Goal: Information Seeking & Learning: Find specific fact

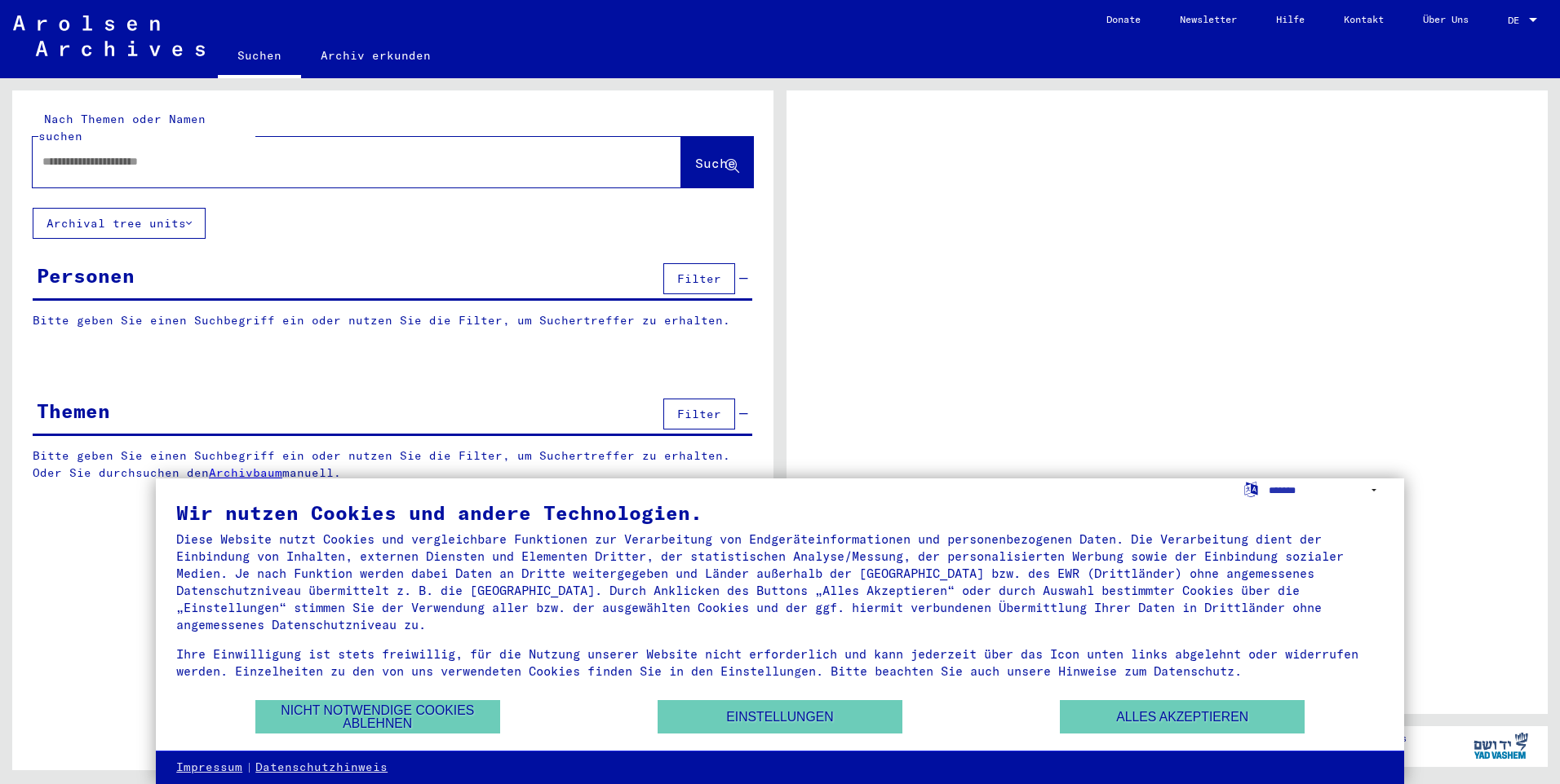
click at [241, 153] on input "text" at bounding box center [342, 161] width 600 height 17
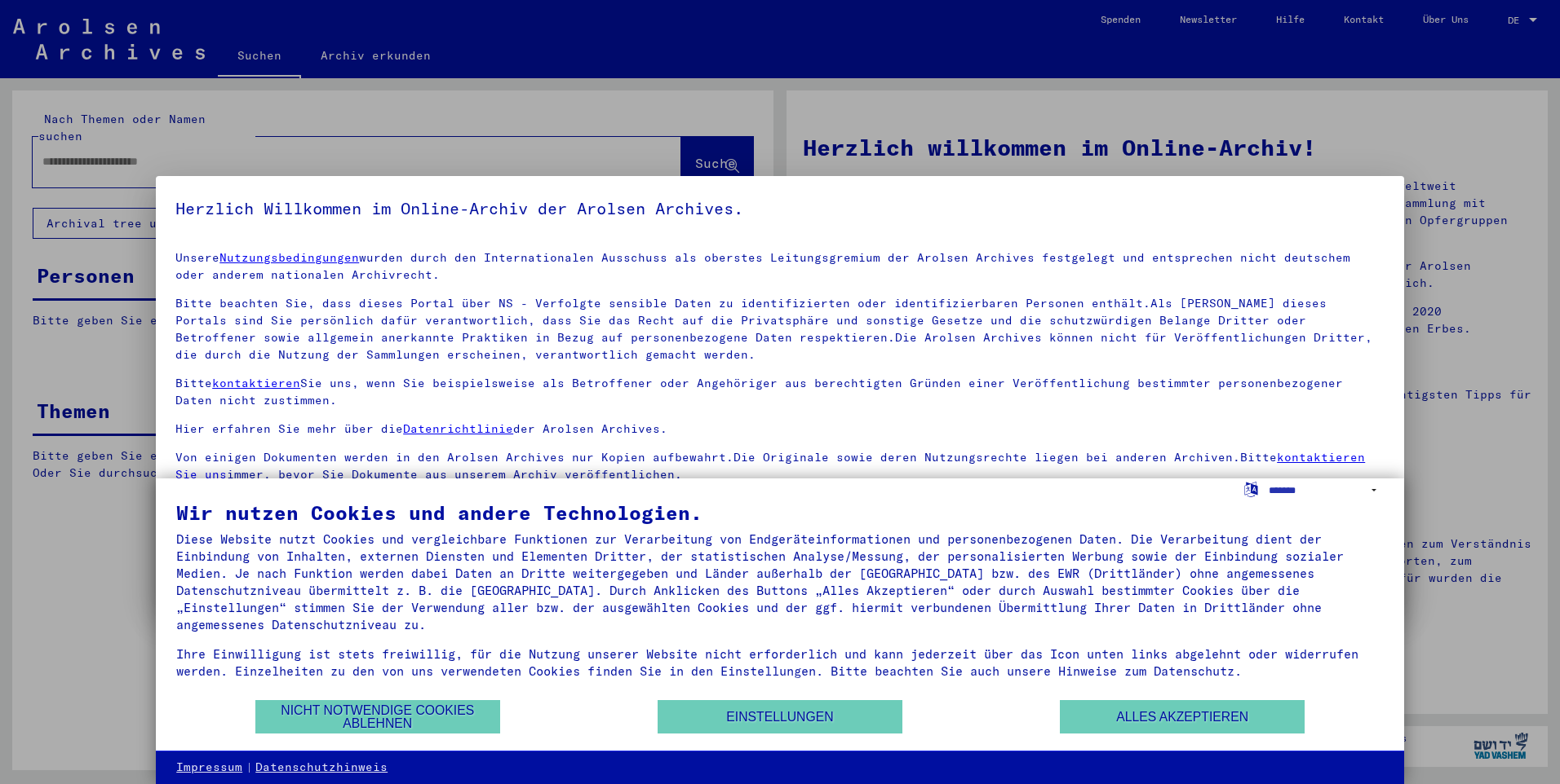
drag, startPoint x: 1443, startPoint y: 0, endPoint x: 995, endPoint y: 103, distance: 459.7
click at [996, 87] on div at bounding box center [780, 392] width 1560 height 784
click at [1213, 699] on div "Wir nutzen Cookies und andere Technologien. Diese Website nutzt Cookies und ver…" at bounding box center [780, 601] width 1207 height 196
click at [1213, 715] on button "Alles akzeptieren" at bounding box center [1183, 717] width 245 height 34
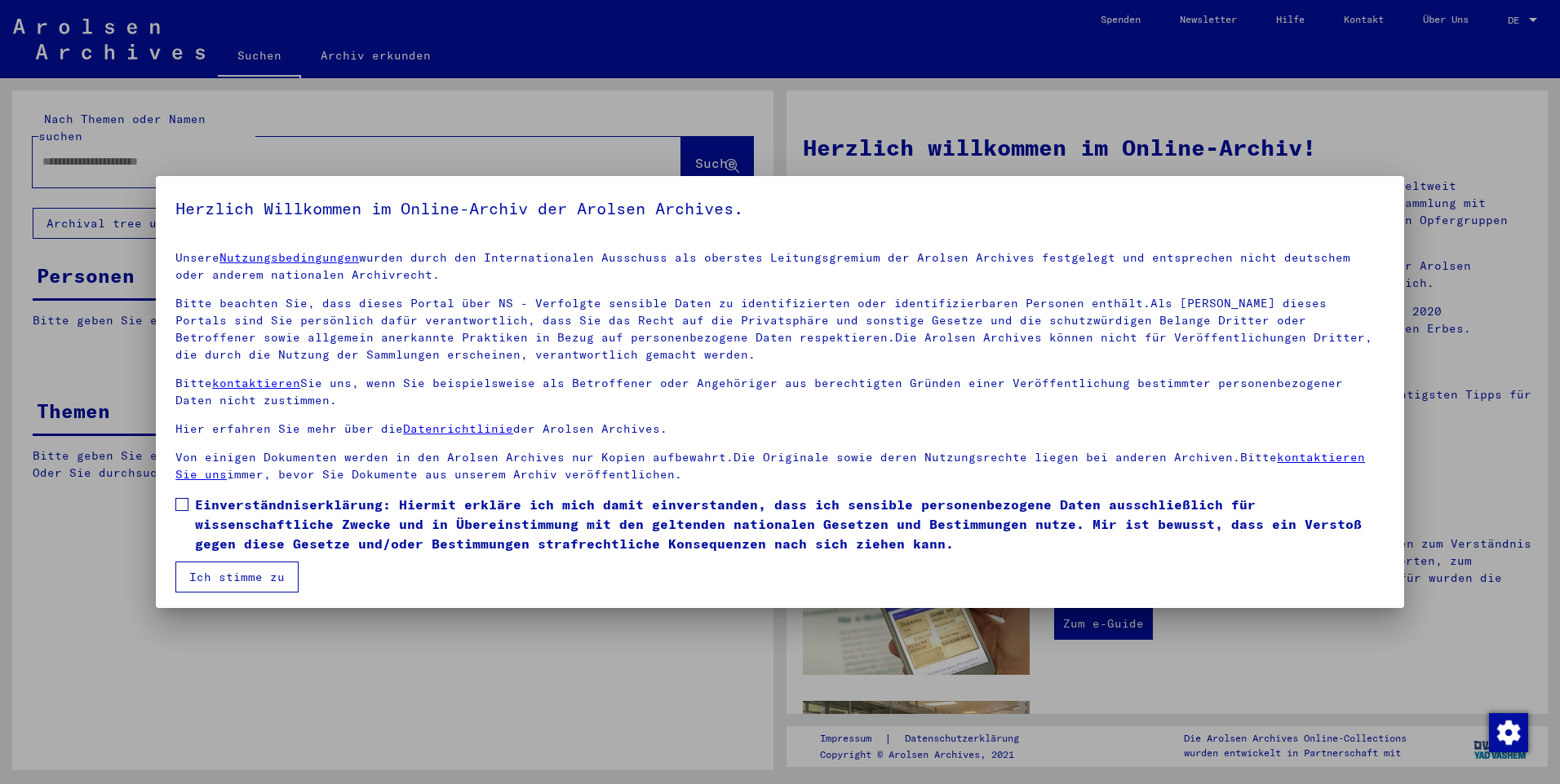
click at [182, 505] on span at bounding box center [182, 505] width 13 height 13
click at [209, 576] on button "Ich stimme zu" at bounding box center [237, 577] width 123 height 31
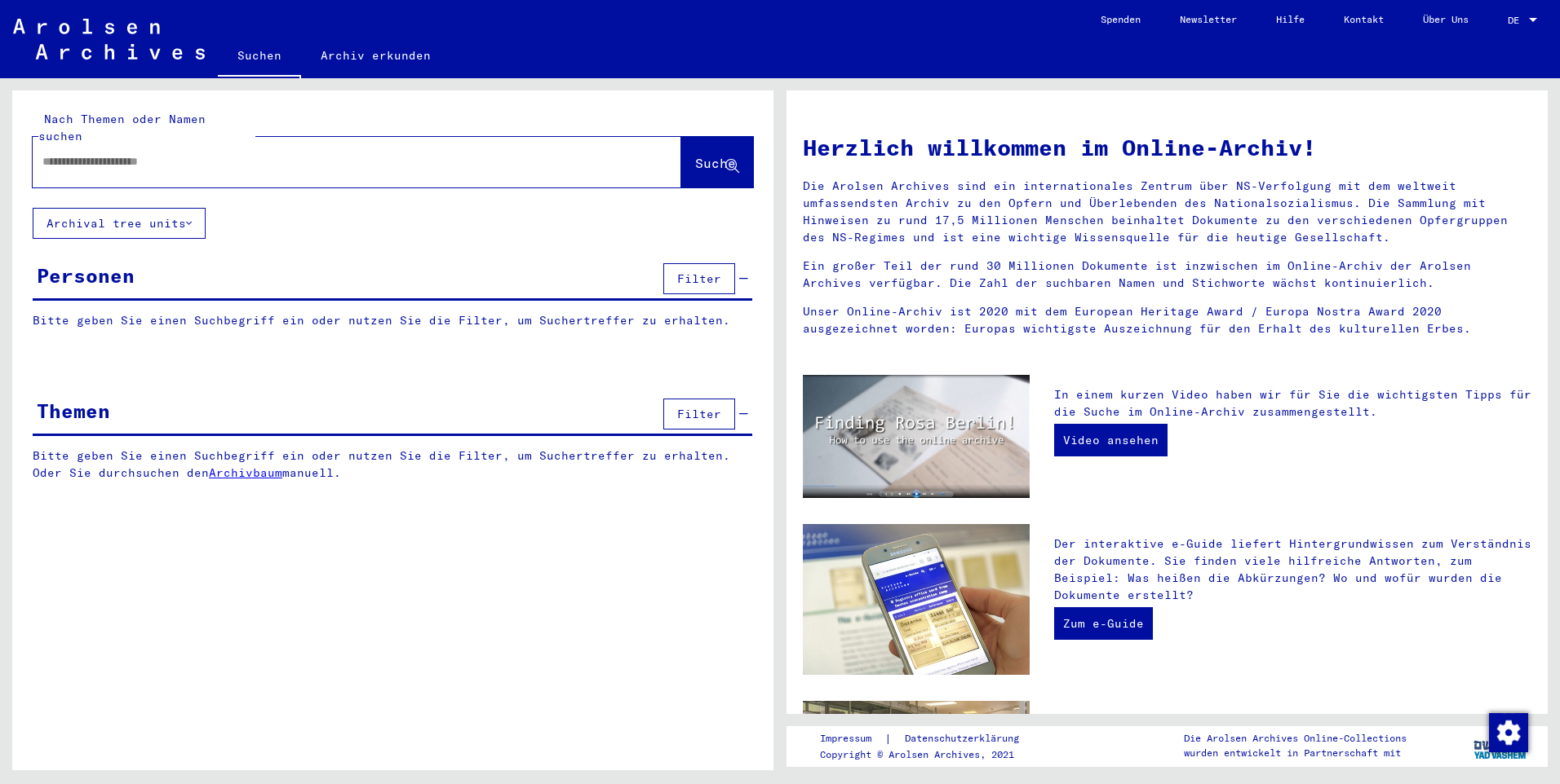
click at [148, 153] on input "text" at bounding box center [337, 161] width 590 height 17
type input "**********"
click at [705, 137] on button "Suche" at bounding box center [717, 162] width 72 height 50
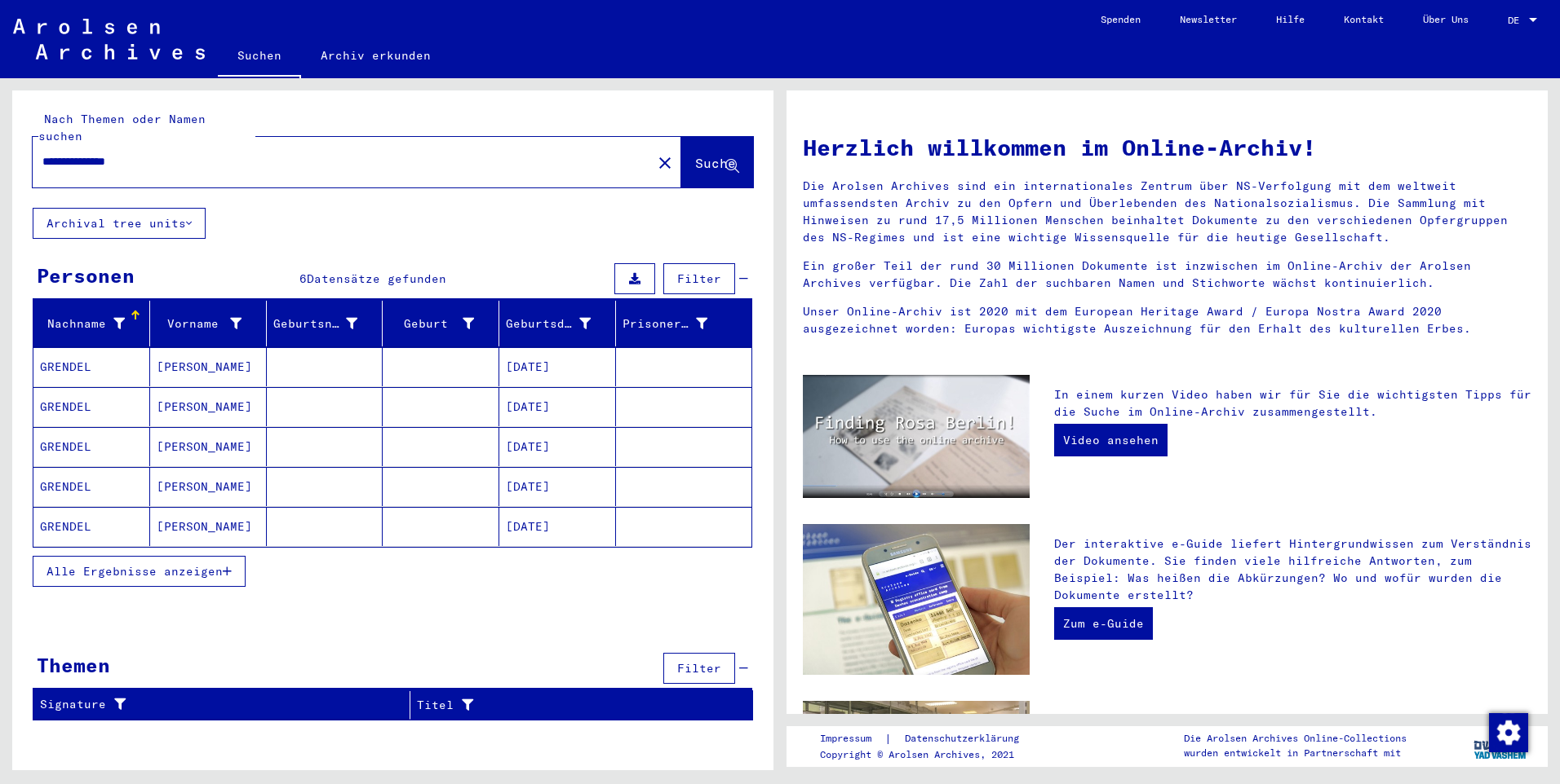
click at [208, 398] on mat-cell "[PERSON_NAME]" at bounding box center [208, 407] width 117 height 39
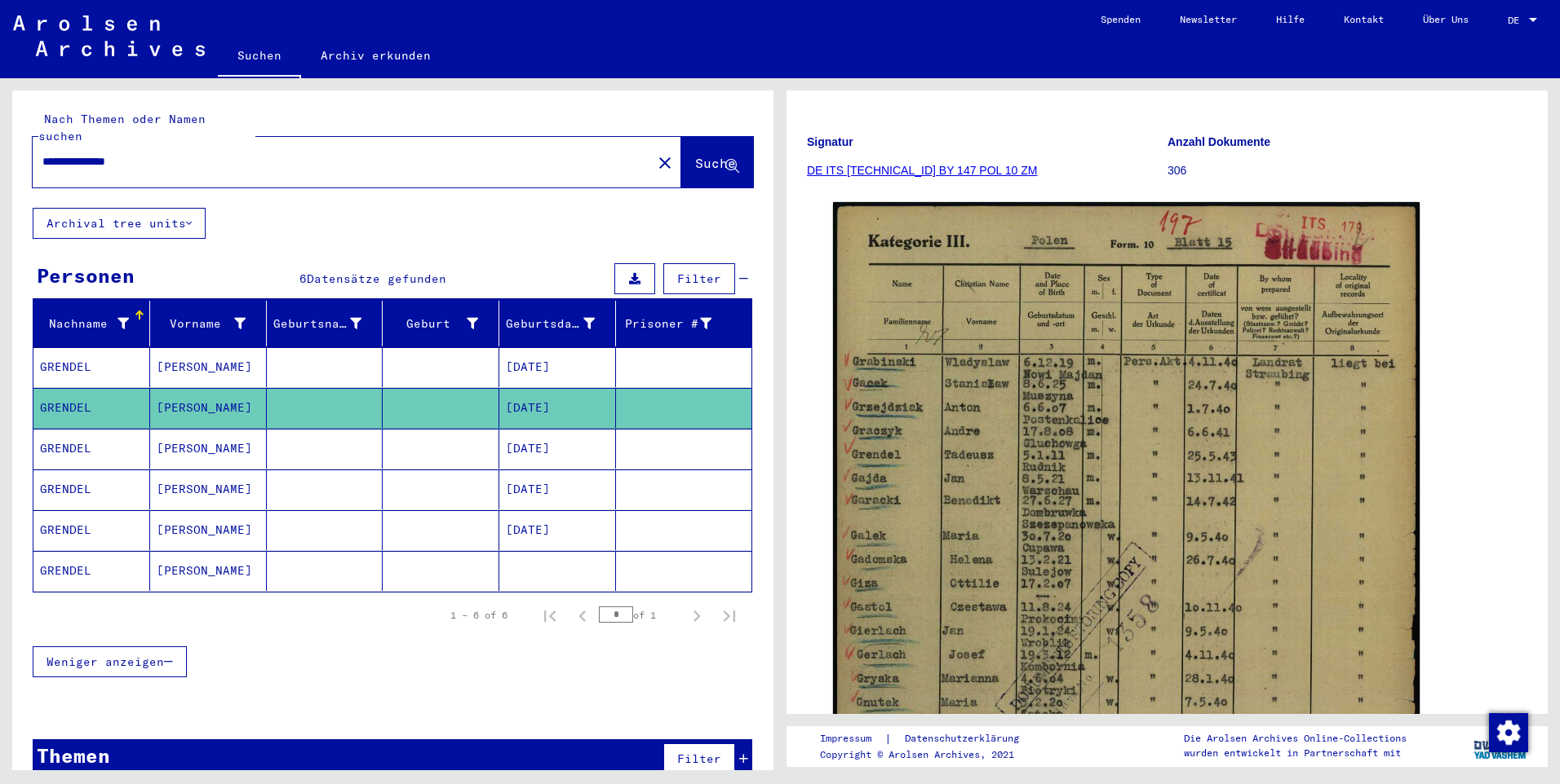
click at [499, 477] on mat-cell "[DATE]" at bounding box center [557, 490] width 117 height 39
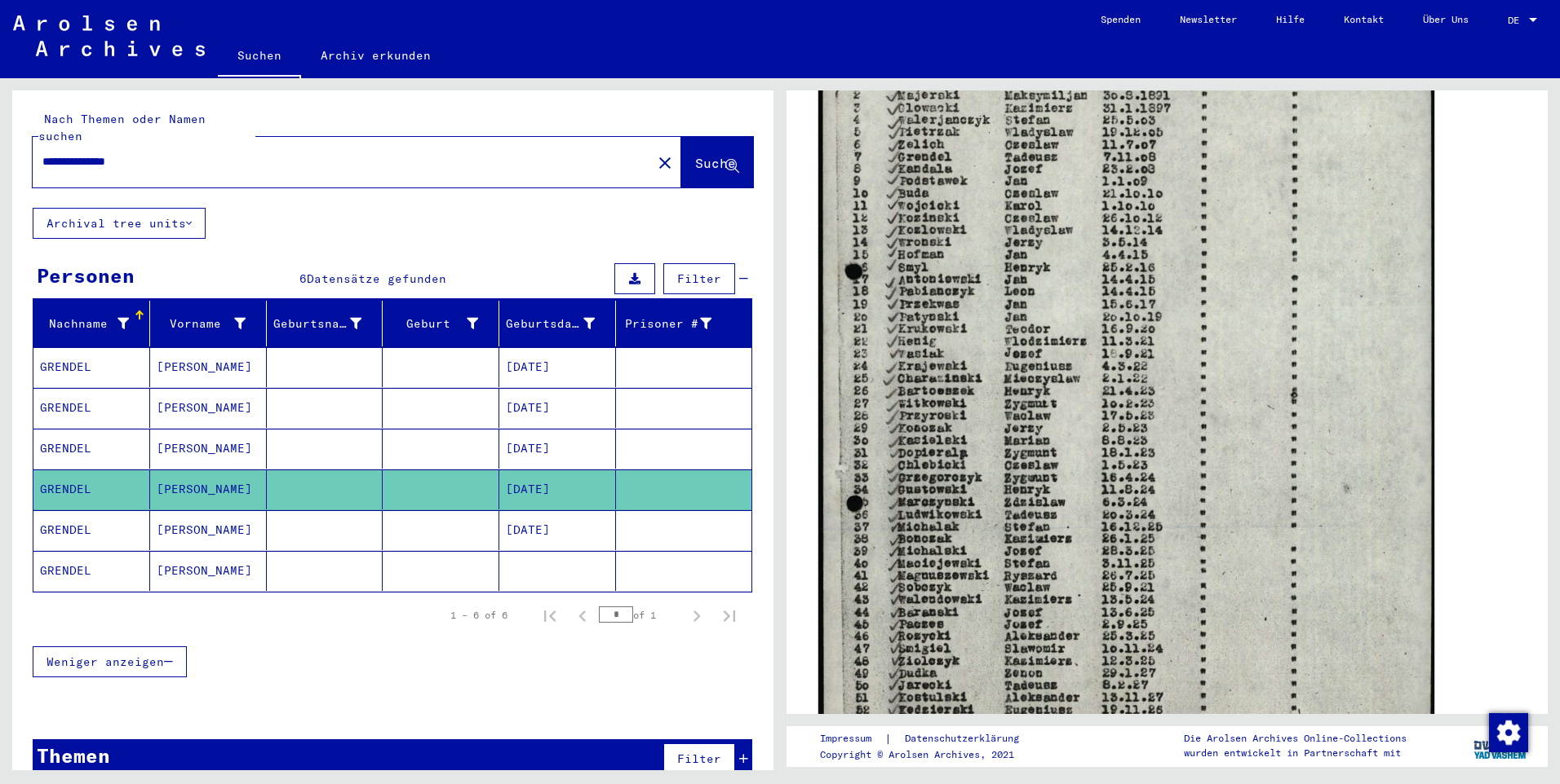
scroll to position [816, 0]
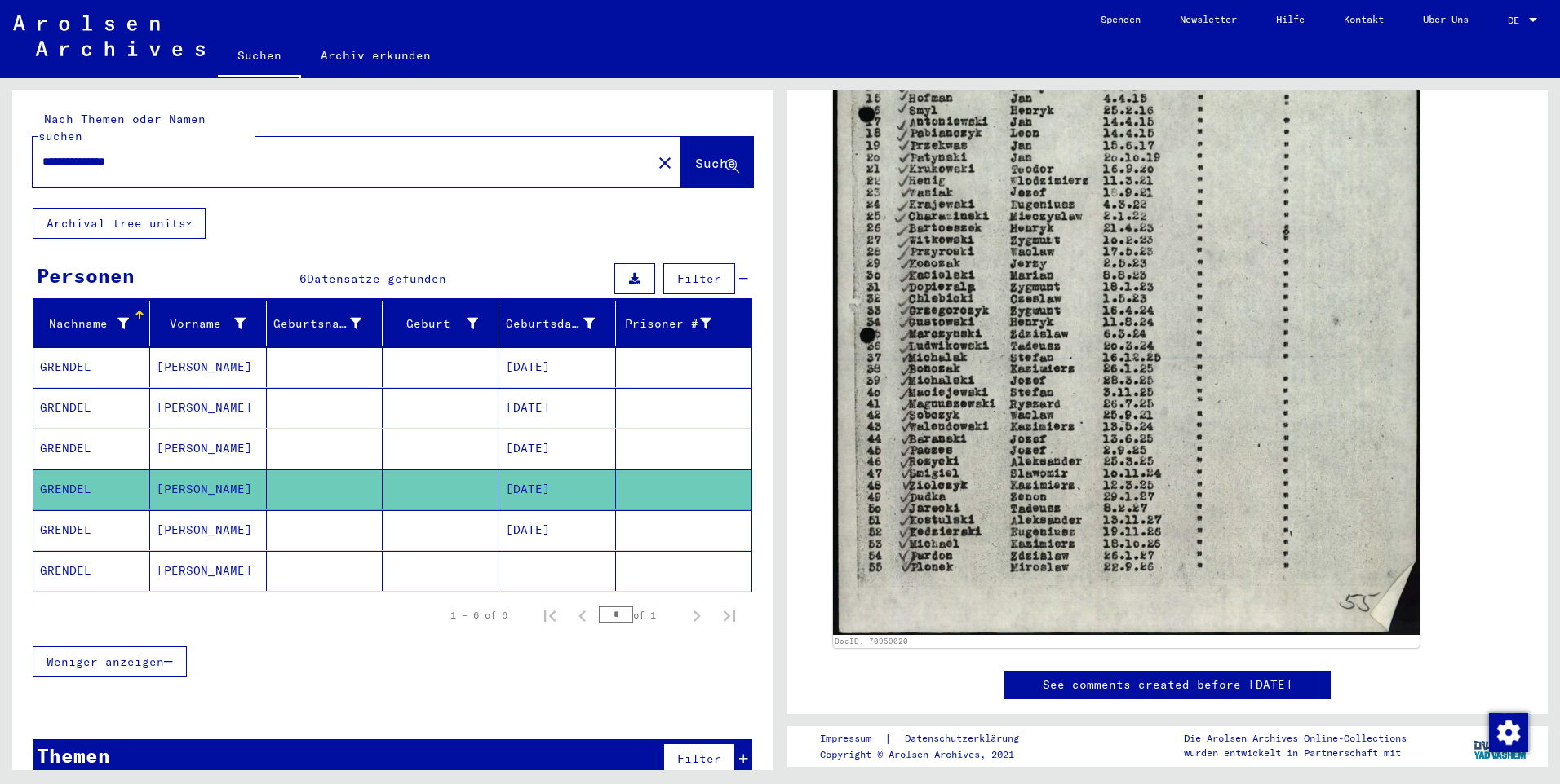
drag, startPoint x: 200, startPoint y: 145, endPoint x: -3, endPoint y: 125, distance: 204.0
click at [0, 125] on html "**********" at bounding box center [780, 392] width 1560 height 784
type input "*"
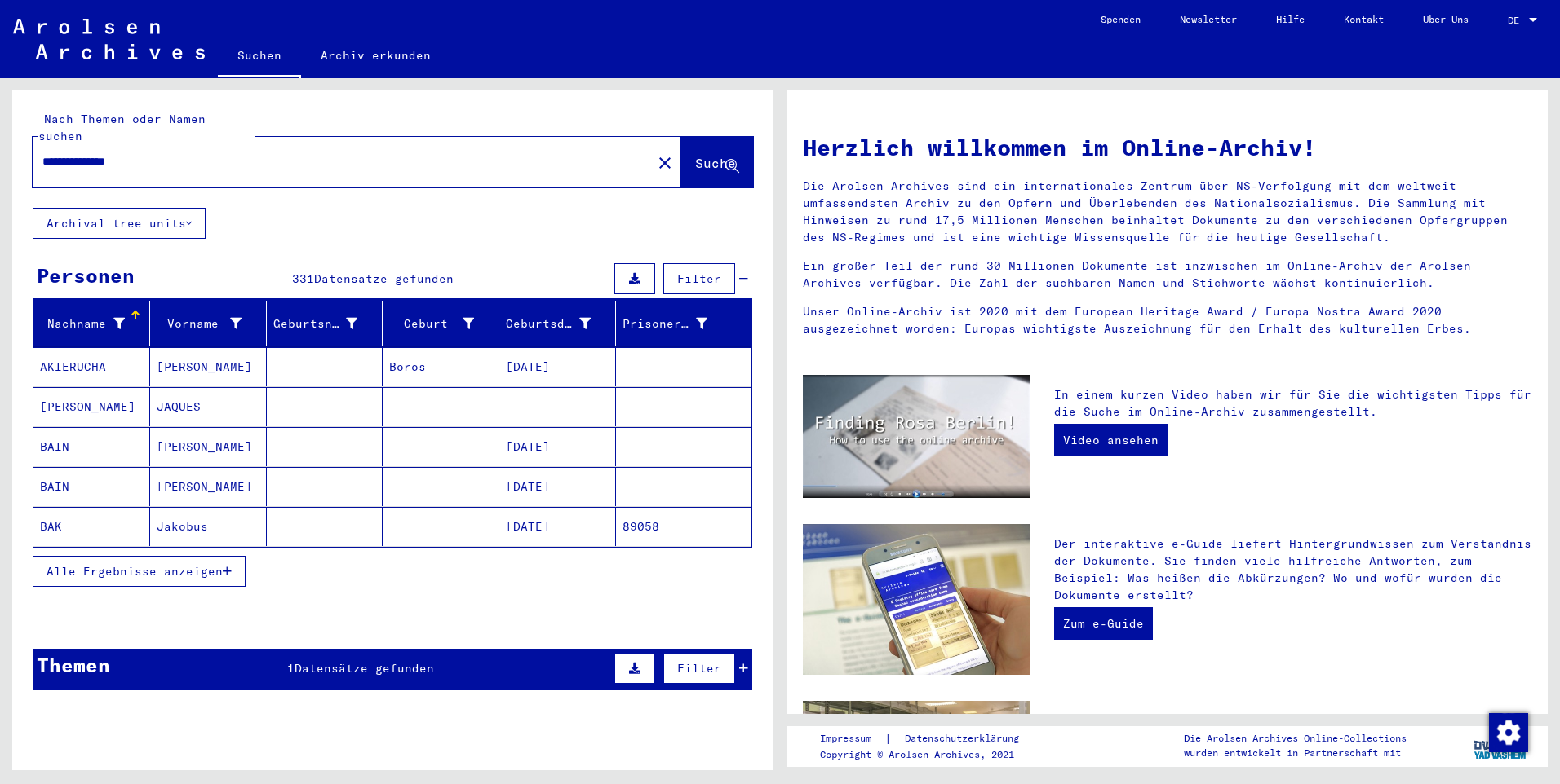
scroll to position [43, 0]
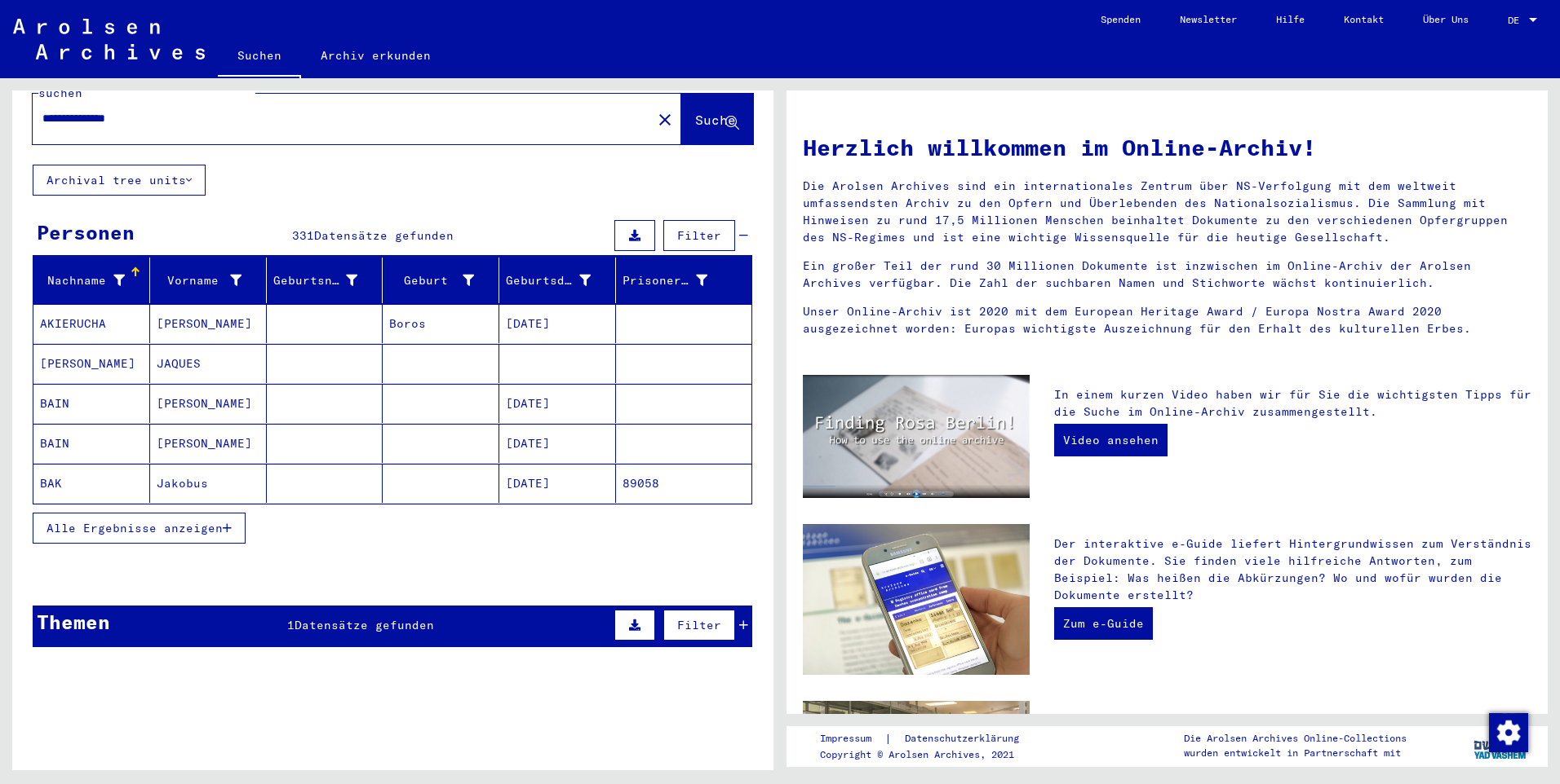
click at [331, 228] on span "Datensätze gefunden" at bounding box center [383, 235] width 139 height 15
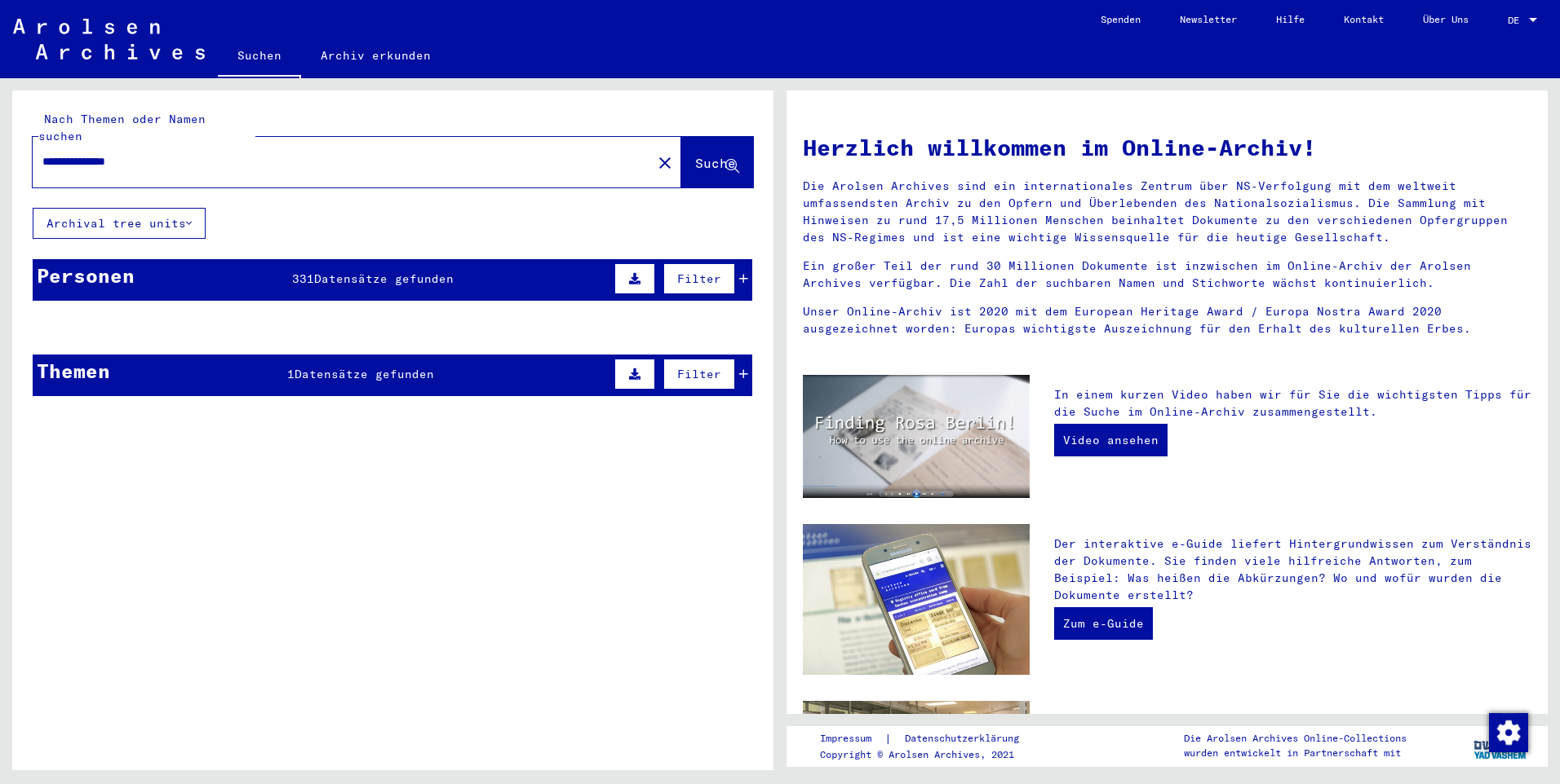
click at [377, 272] on span "Datensätze gefunden" at bounding box center [383, 278] width 139 height 15
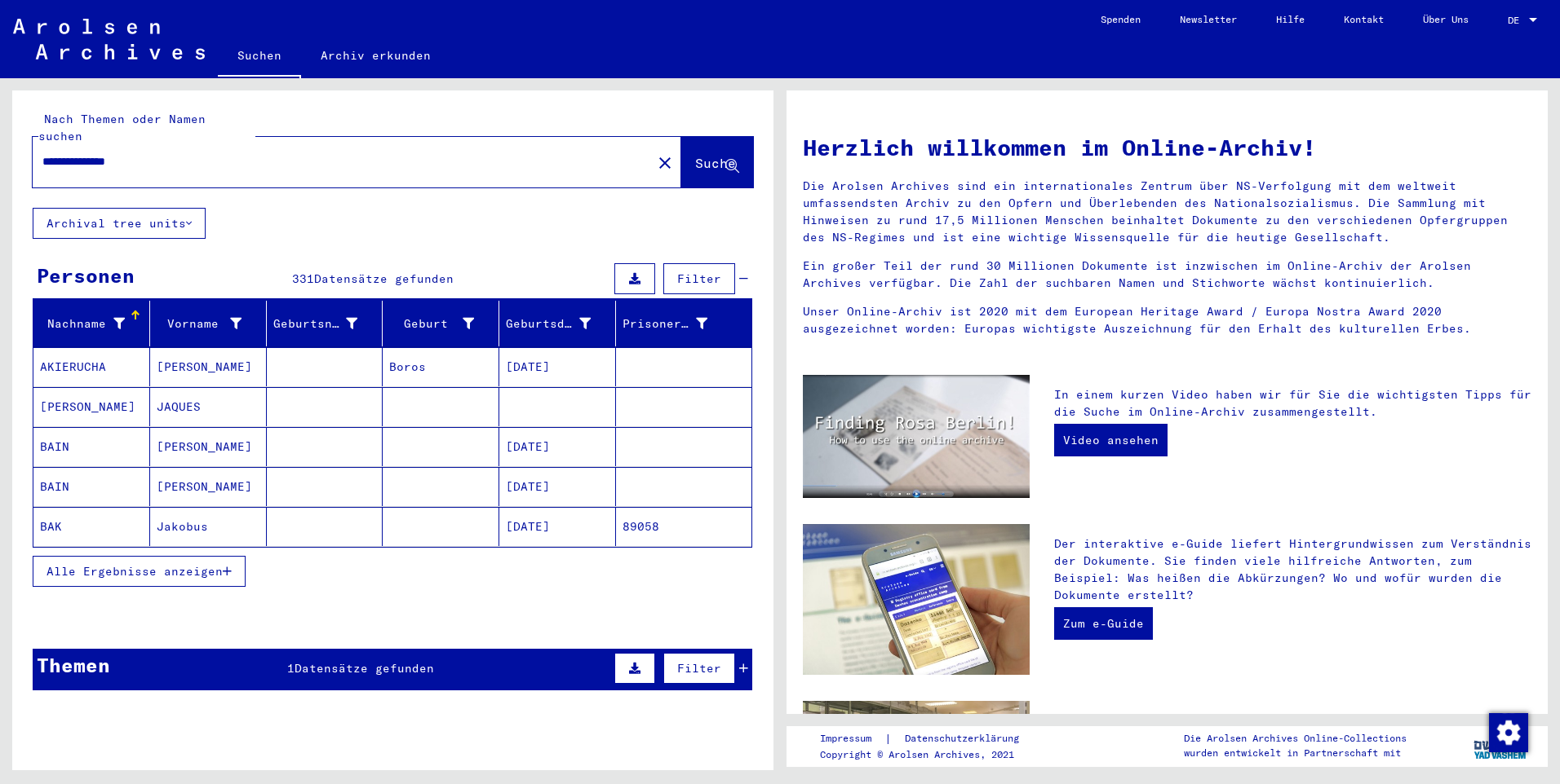
scroll to position [43, 0]
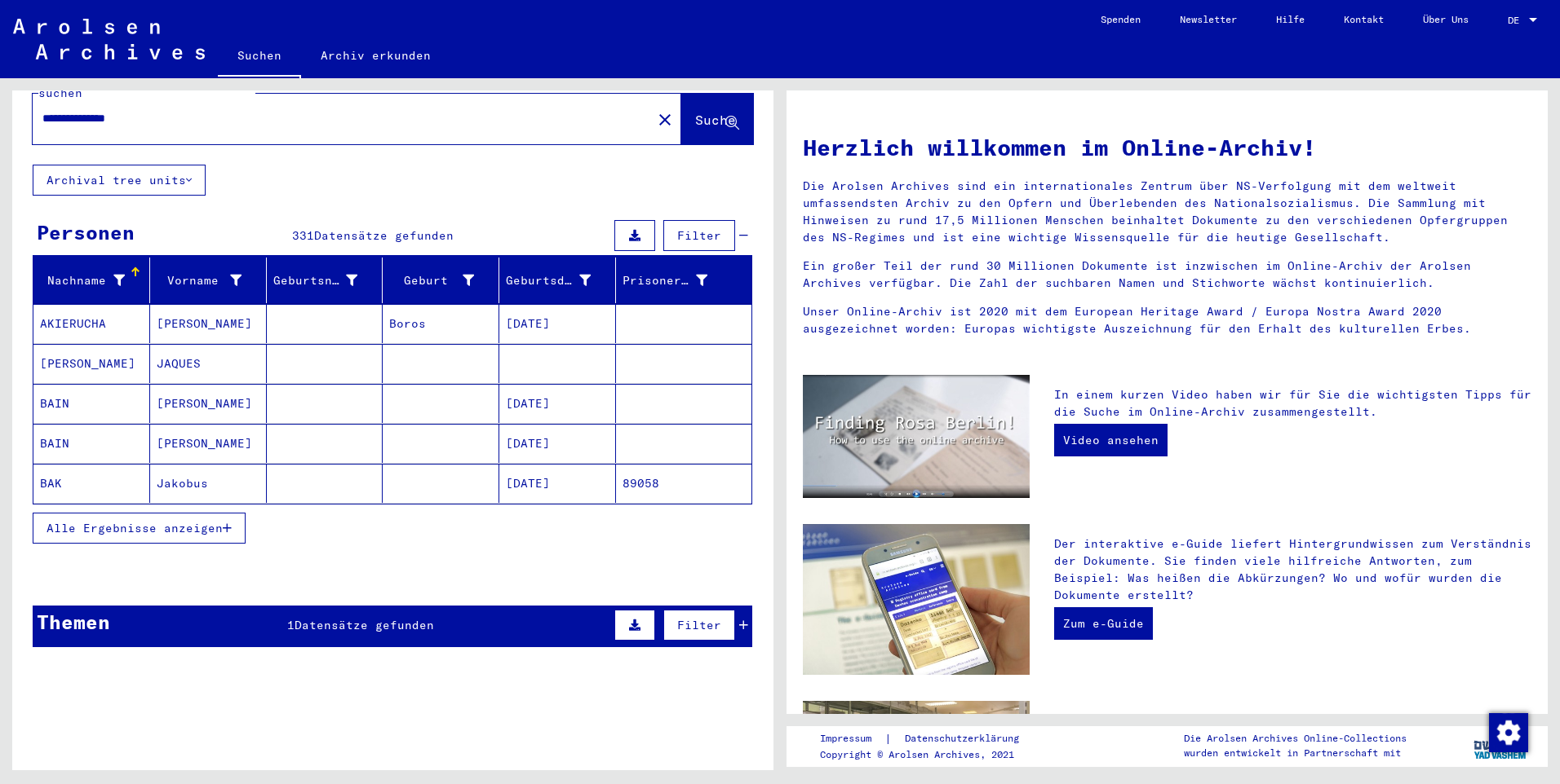
click at [452, 619] on div "Themen 1 Datensätze gefunden Filter" at bounding box center [392, 627] width 719 height 41
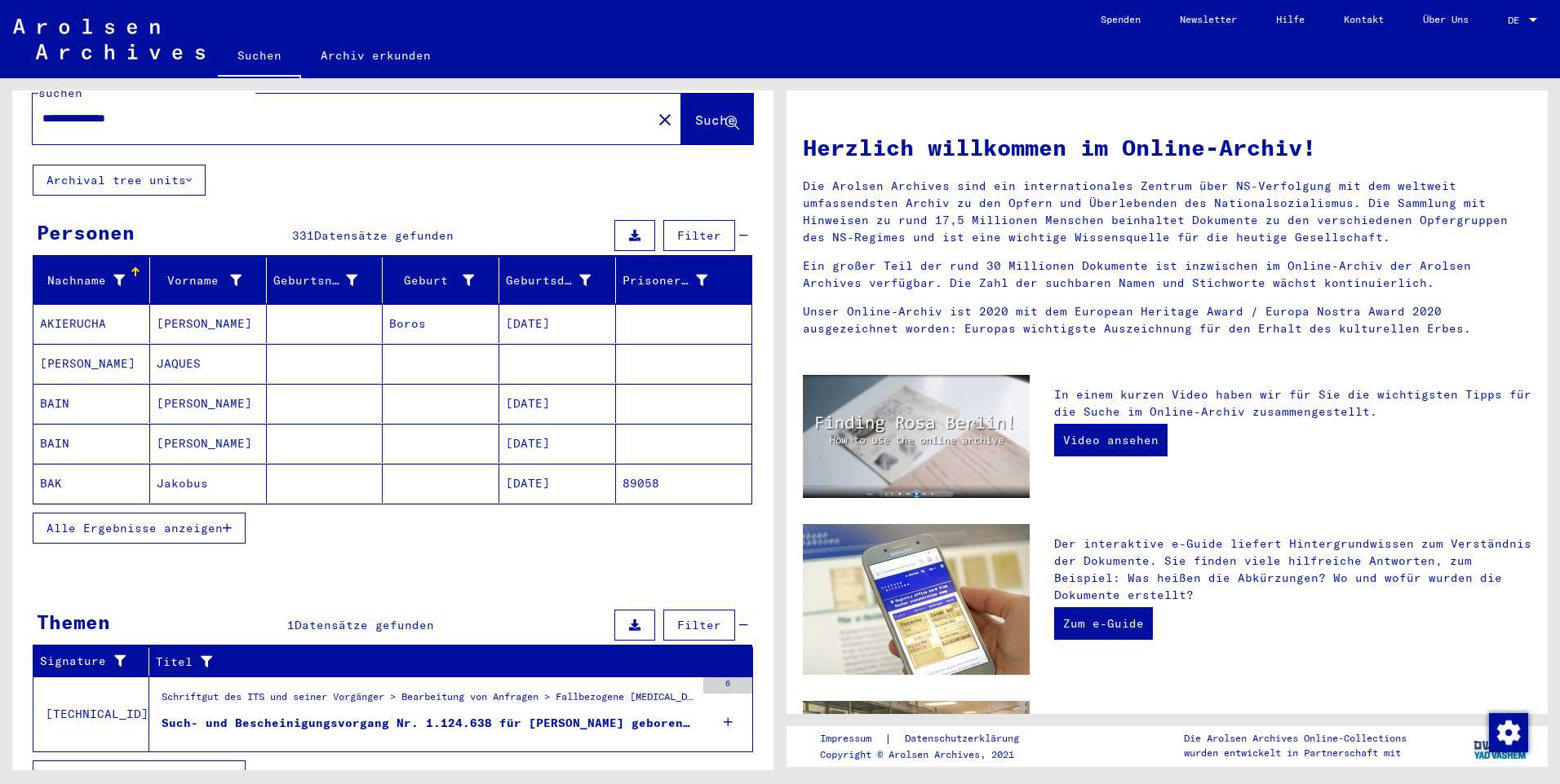
scroll to position [56, 0]
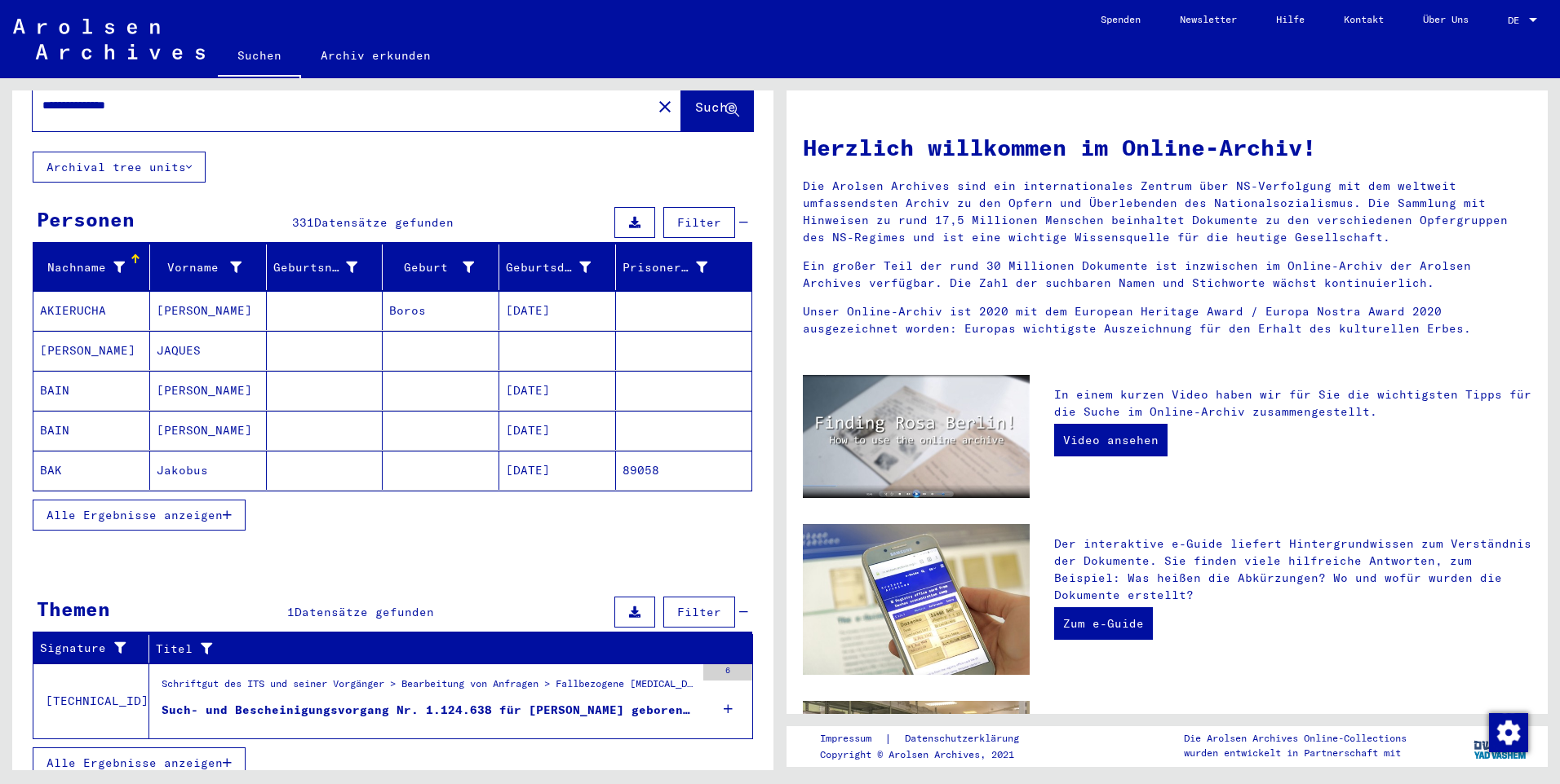
click at [532, 702] on div "Such- und Bescheinigungsvorgang Nr. 1.124.638 für [PERSON_NAME] geboren [DEMOGR…" at bounding box center [429, 710] width 534 height 17
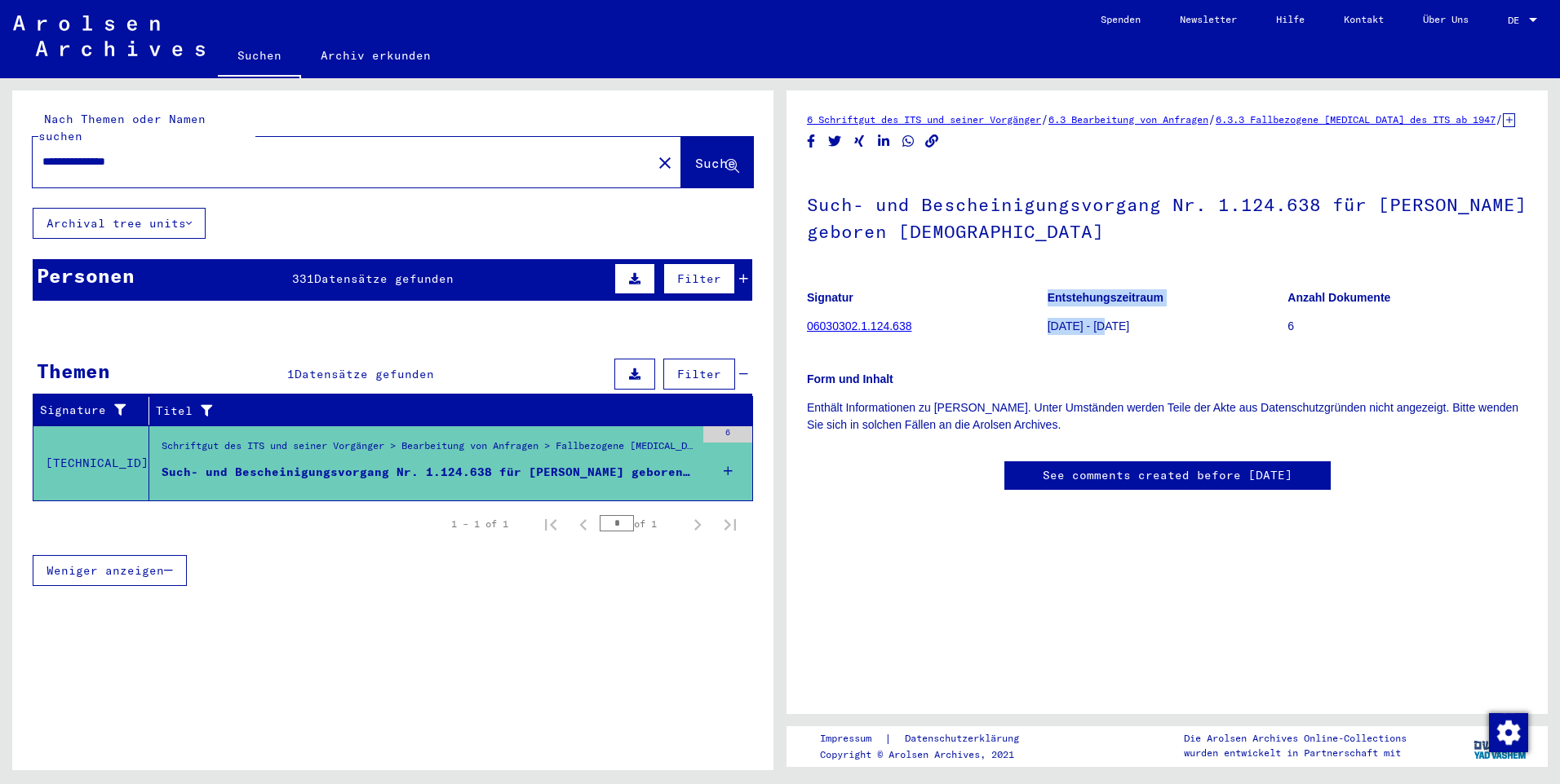
drag, startPoint x: 1118, startPoint y: 344, endPoint x: 1031, endPoint y: 342, distance: 87.0
click at [1031, 278] on div "Signatur 06030302.1.124.638 Entstehungszeitraum [DATE] - [DATE] Anzahl Dokument…" at bounding box center [1167, 278] width 720 height 0
click at [1225, 388] on p "Form und Inhalt" at bounding box center [1167, 379] width 720 height 17
click at [1531, 17] on div at bounding box center [1532, 21] width 15 height 12
click at [1498, 27] on span "English" at bounding box center [1492, 29] width 40 height 12
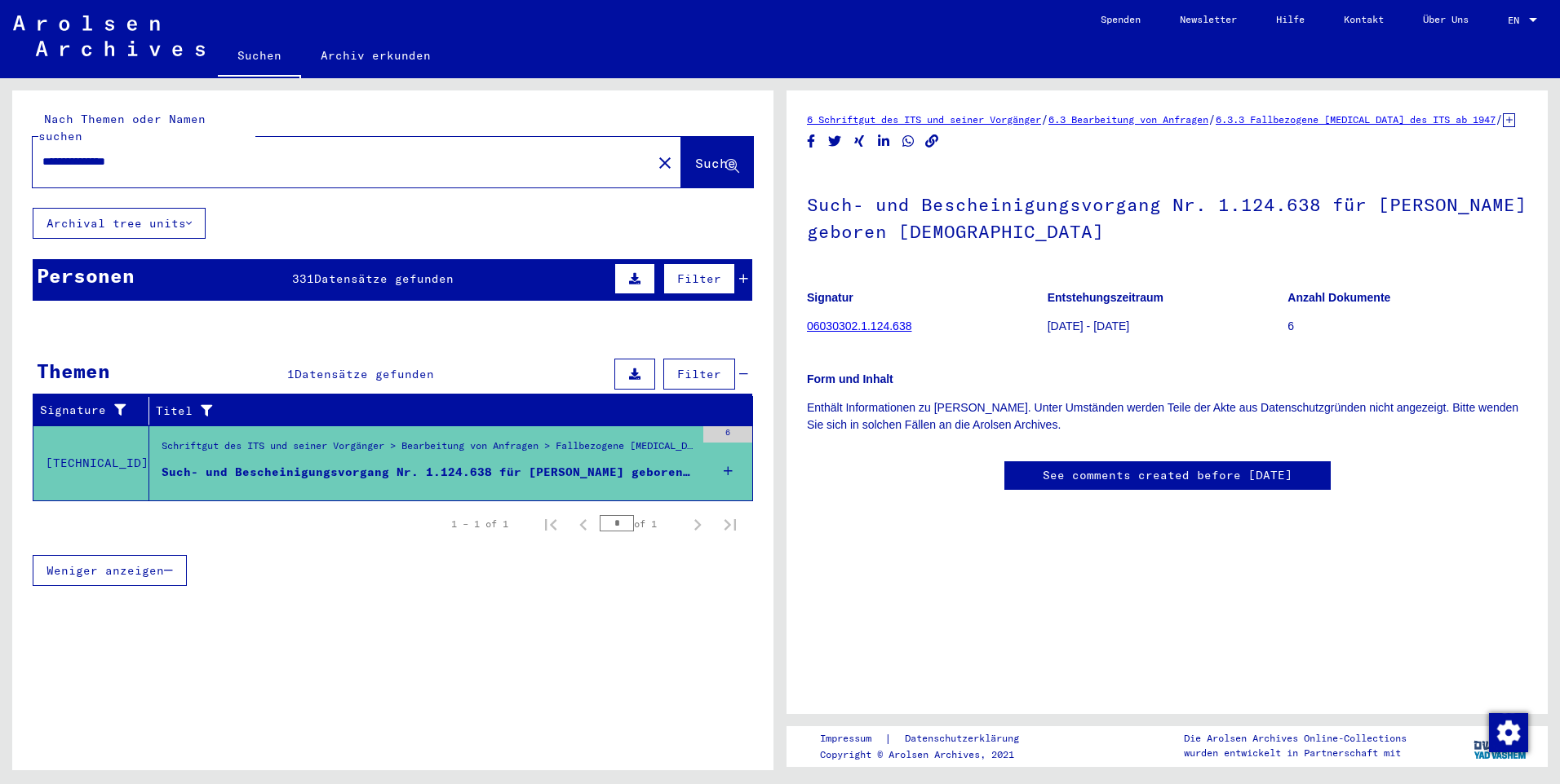
type input "*******"
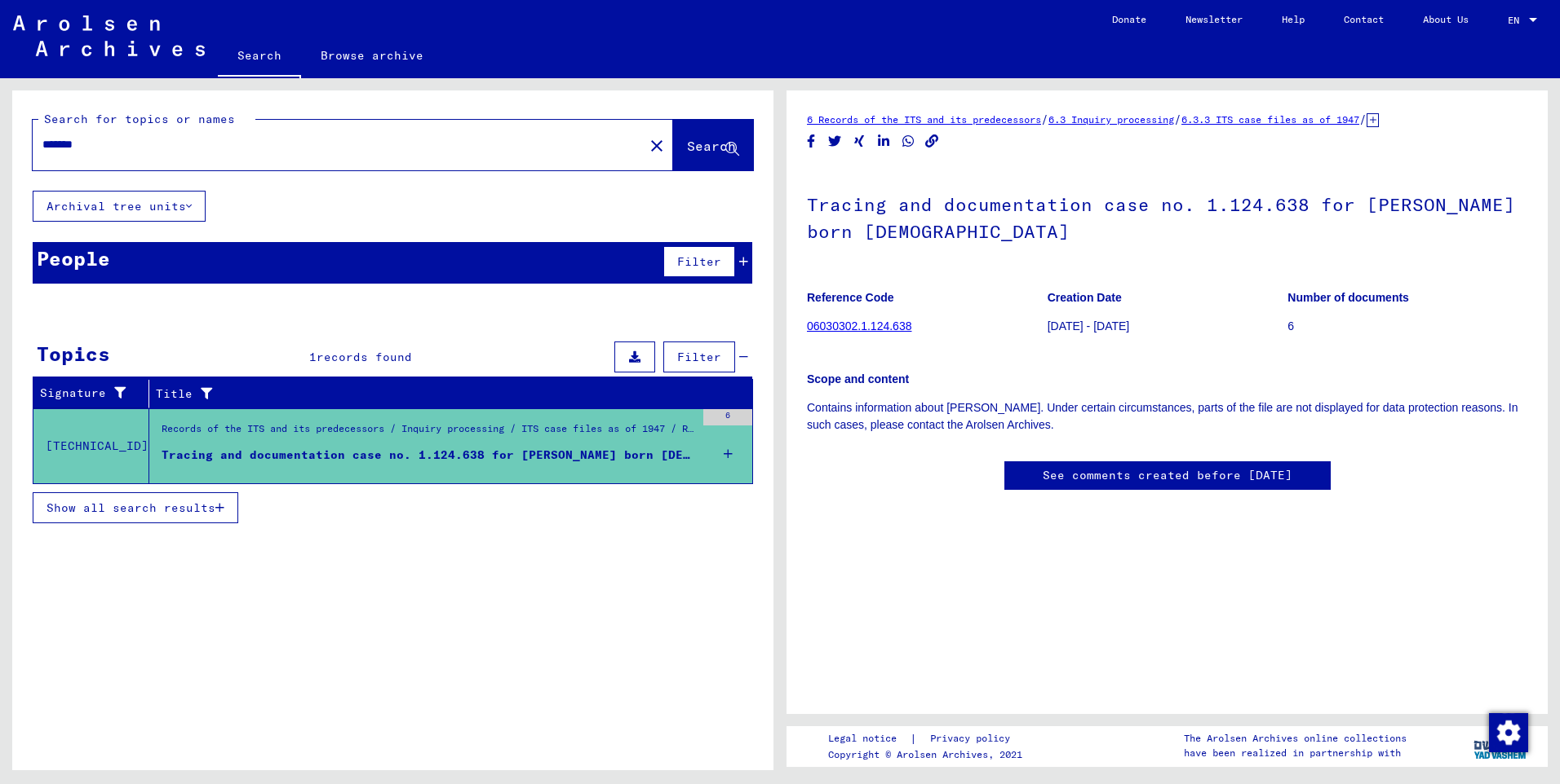
click at [69, 24] on img at bounding box center [109, 36] width 192 height 40
